Goal: Task Accomplishment & Management: Manage account settings

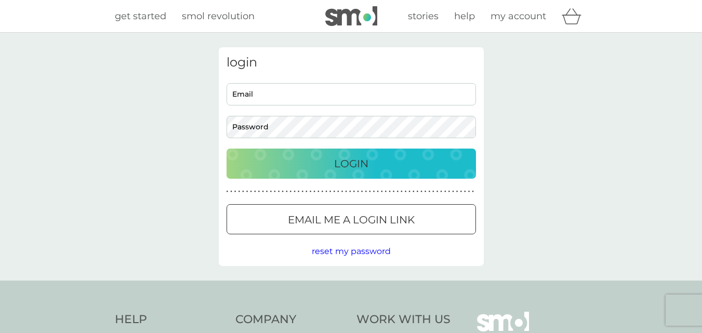
click at [571, 17] on icon "basket" at bounding box center [572, 16] width 20 height 16
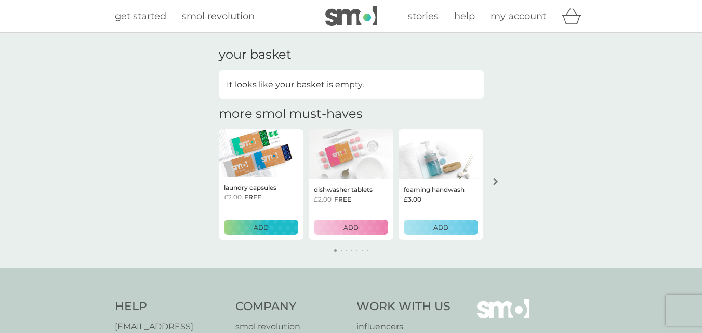
click at [376, 85] on div "It looks like your basket is empty." at bounding box center [351, 84] width 265 height 29
click at [323, 85] on p "It looks like your basket is empty." at bounding box center [295, 85] width 137 height 14
click at [493, 179] on div "arrow right" at bounding box center [496, 181] width 8 height 7
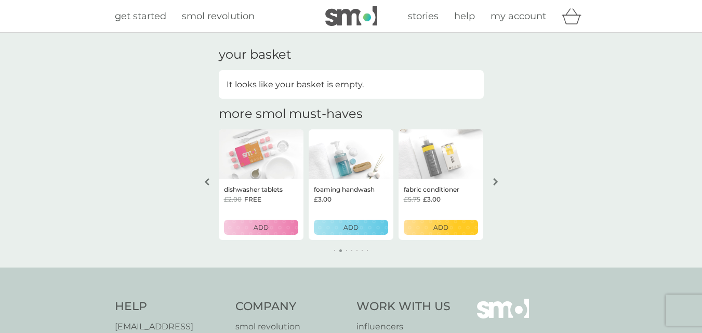
click at [492, 180] on div "arrow right" at bounding box center [496, 181] width 8 height 7
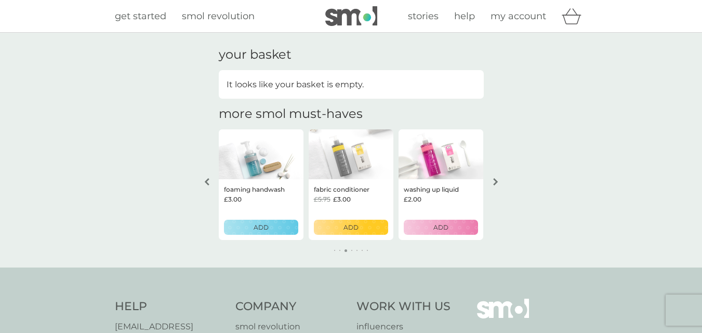
click at [492, 180] on div "arrow right" at bounding box center [496, 181] width 8 height 7
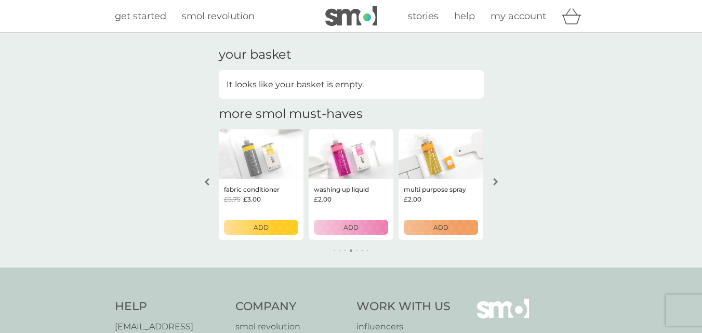
click at [492, 180] on div "arrow right" at bounding box center [496, 181] width 8 height 7
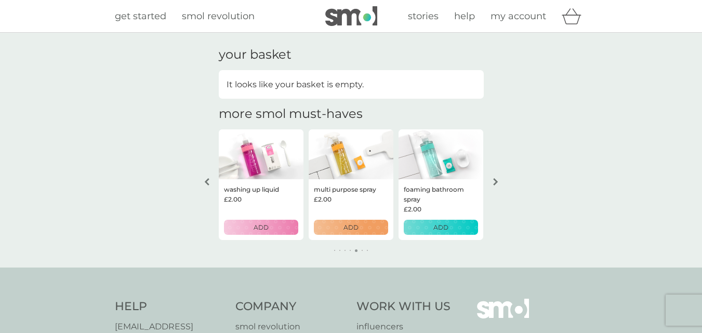
click at [526, 16] on span "my account" at bounding box center [519, 15] width 56 height 11
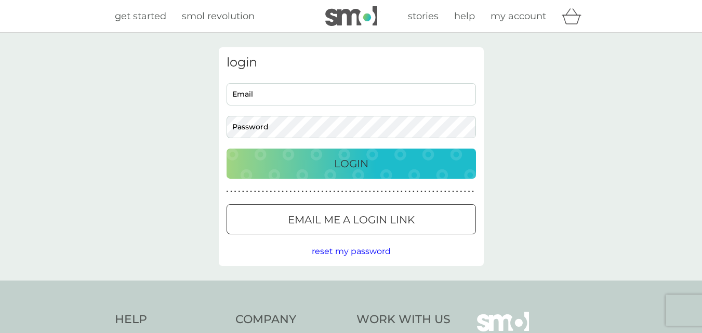
click at [383, 221] on p "Email me a login link" at bounding box center [351, 220] width 127 height 17
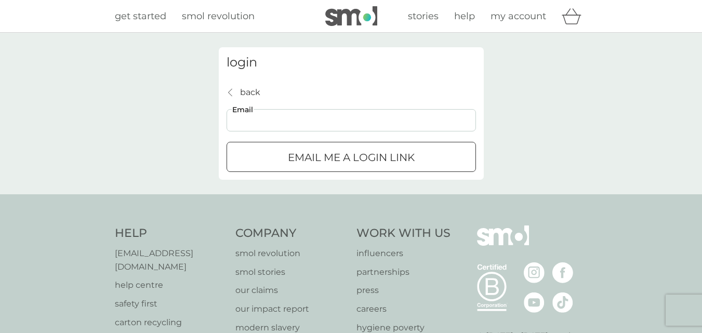
click at [320, 117] on input "Email" at bounding box center [351, 120] width 249 height 22
type input "[EMAIL_ADDRESS][DOMAIN_NAME]"
click at [359, 149] on button "Email me a login link" at bounding box center [351, 157] width 249 height 30
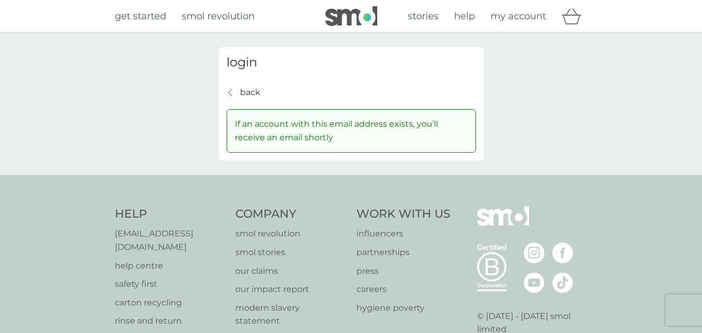
click at [241, 94] on p "back" at bounding box center [250, 93] width 20 height 14
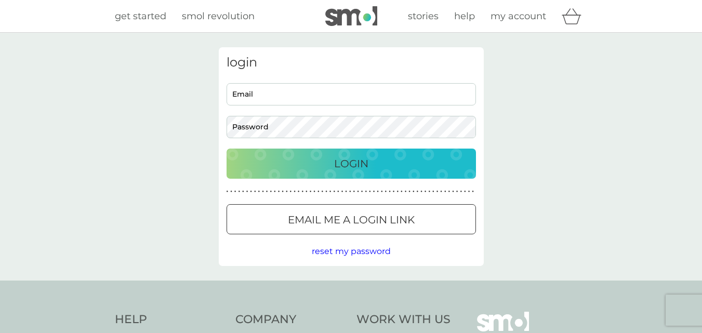
click at [346, 217] on div at bounding box center [351, 220] width 37 height 11
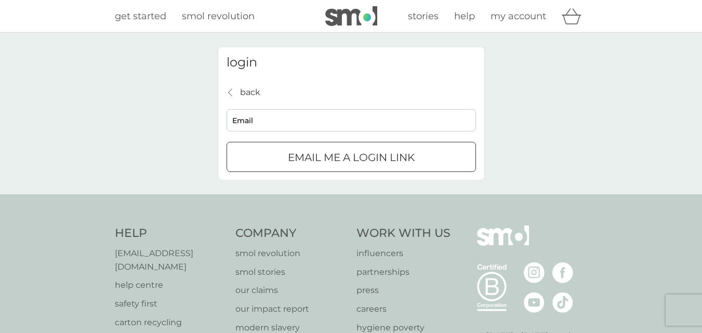
click at [287, 122] on input "Email" at bounding box center [351, 120] width 249 height 22
paste input "[EMAIL_ADDRESS][DOMAIN_NAME]"
type input "[EMAIL_ADDRESS][DOMAIN_NAME]"
click at [318, 155] on p "Email me a login link" at bounding box center [351, 157] width 127 height 17
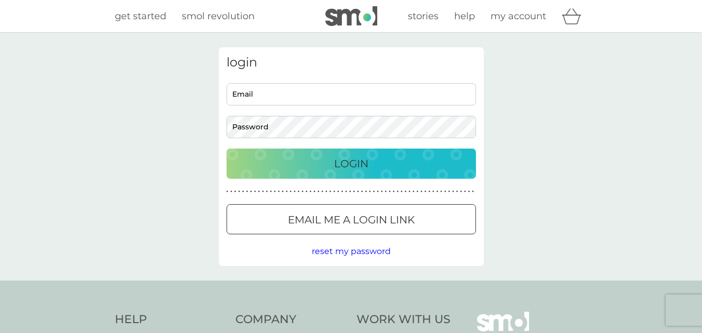
click at [319, 225] on p "Email me a login link" at bounding box center [351, 220] width 127 height 17
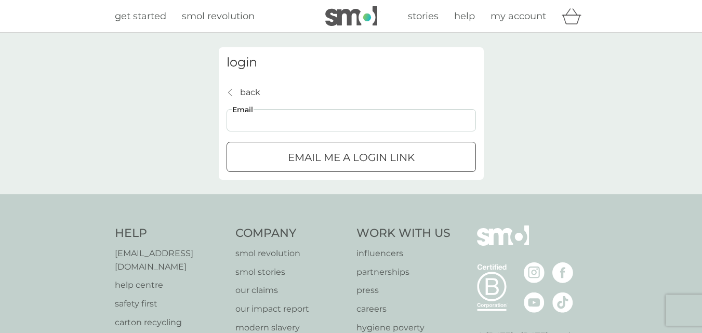
click at [285, 128] on input "Email" at bounding box center [351, 120] width 249 height 22
paste input "[EMAIL_ADDRESS][DOMAIN_NAME]"
type input "[EMAIL_ADDRESS][DOMAIN_NAME]"
click button "Email me a login link" at bounding box center [351, 157] width 249 height 30
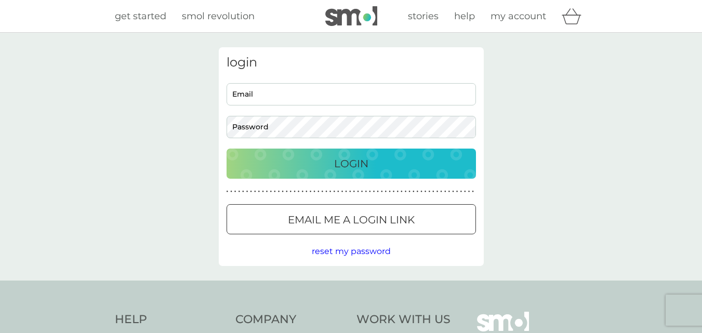
click at [340, 237] on div "login Email Password Login ● ● ● ● ● ● ● ● ● ● ● ● ● ● ● ● ● ● ● ● ● ● ● ● ● ● …" at bounding box center [351, 156] width 265 height 219
click at [346, 220] on div at bounding box center [351, 220] width 37 height 11
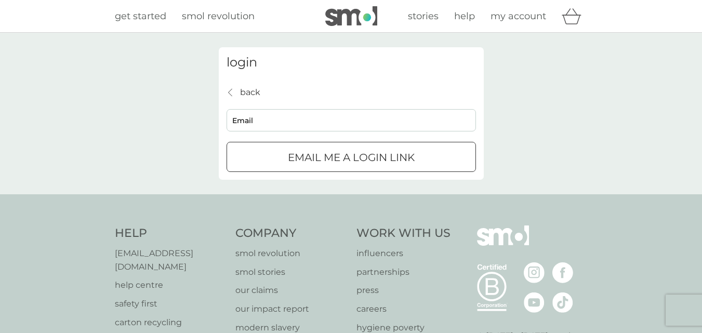
click at [248, 100] on div "back back Email Email me a login link" at bounding box center [351, 129] width 249 height 87
click at [263, 123] on input "Email" at bounding box center [351, 120] width 249 height 22
paste input "[EMAIL_ADDRESS][DOMAIN_NAME]"
type input "[EMAIL_ADDRESS][DOMAIN_NAME]"
click at [345, 156] on div "submit" at bounding box center [351, 157] width 37 height 11
